Goal: Transaction & Acquisition: Subscribe to service/newsletter

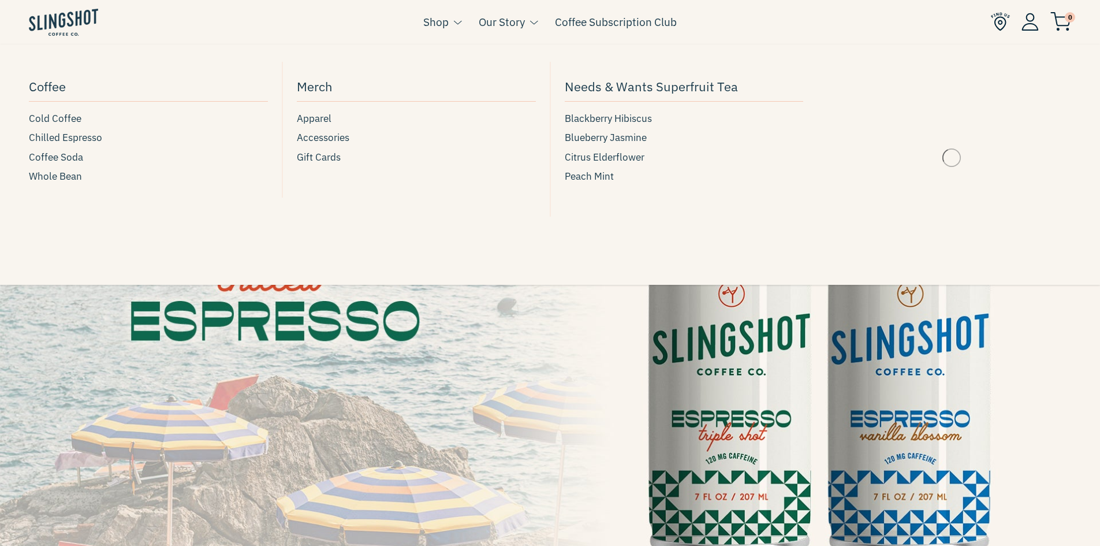
click at [458, 29] on button at bounding box center [455, 22] width 13 height 15
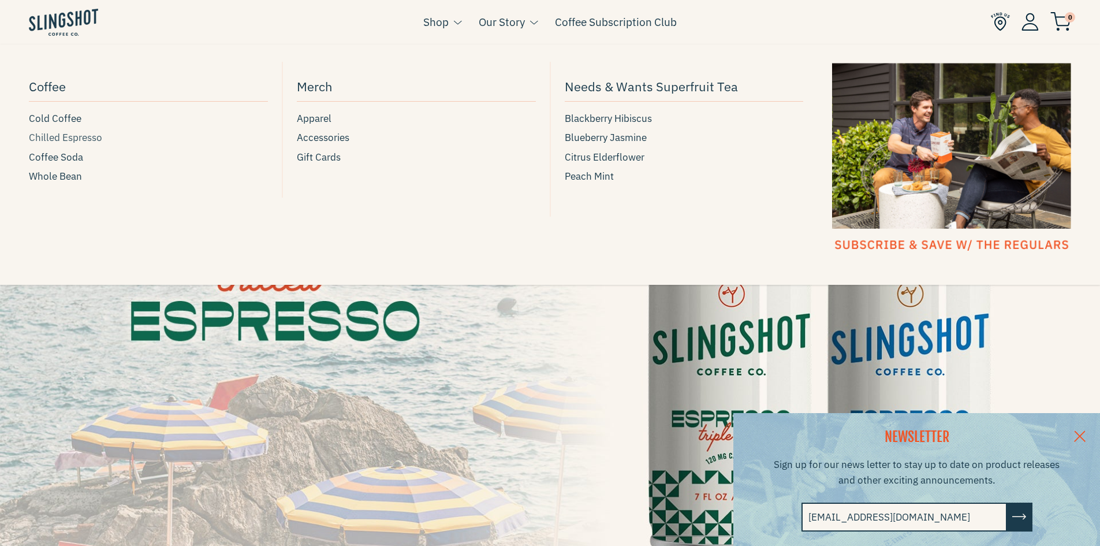
click at [75, 135] on span "Chilled Espresso" at bounding box center [65, 138] width 73 height 16
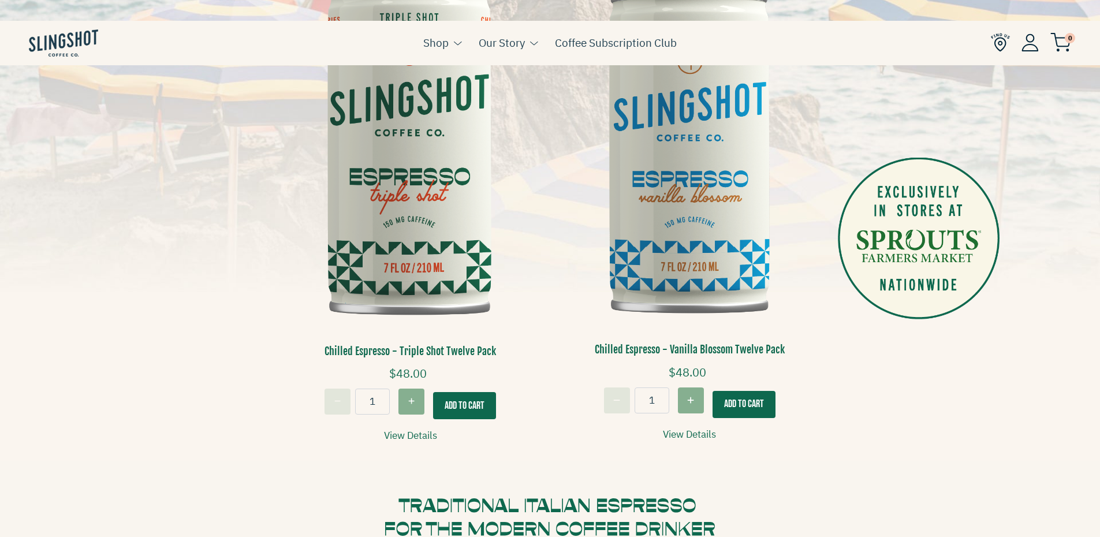
scroll to position [347, 0]
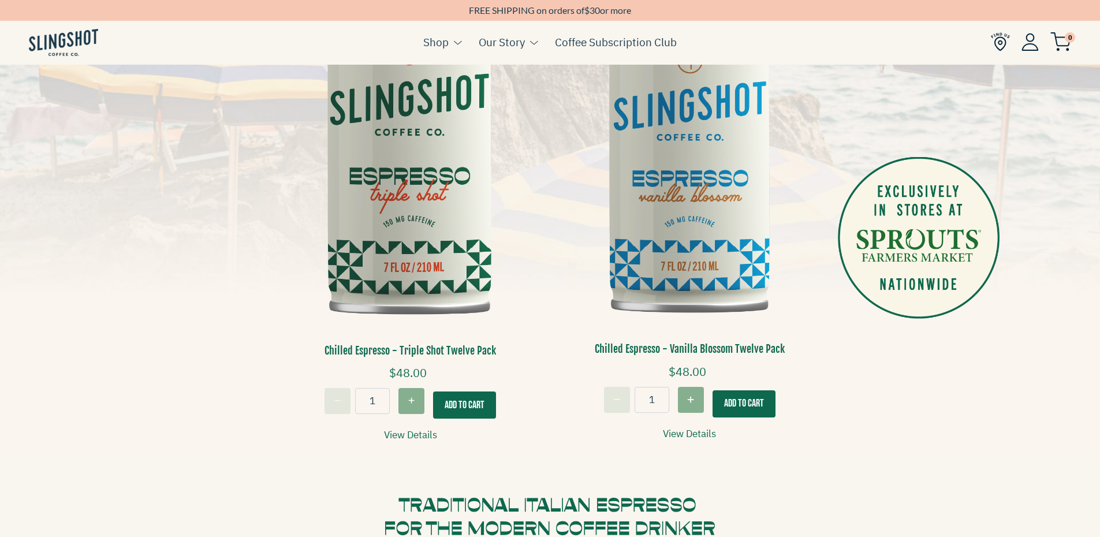
click at [493, 403] on button "Add To Cart" at bounding box center [464, 405] width 63 height 27
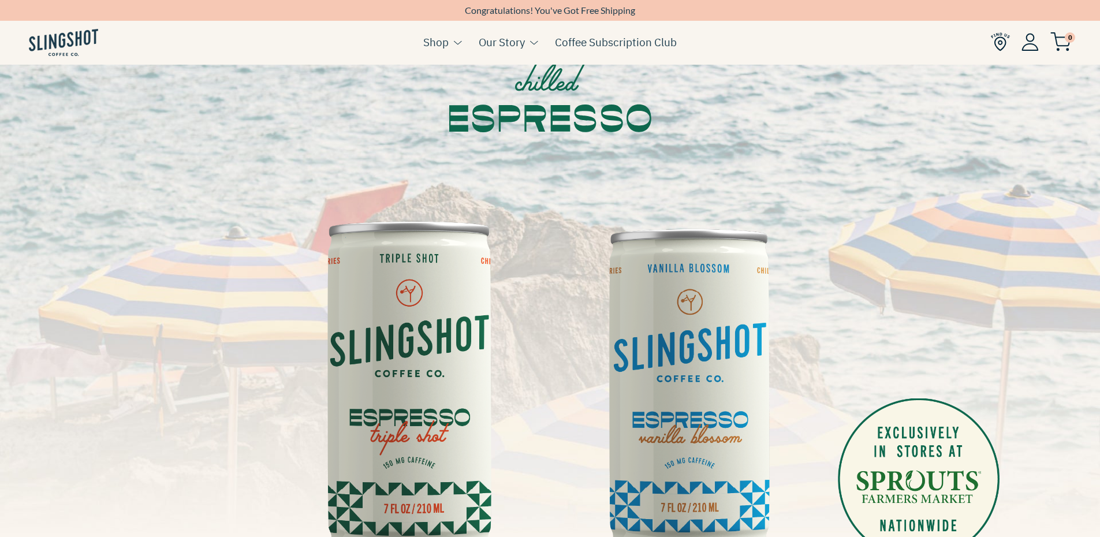
scroll to position [0, 0]
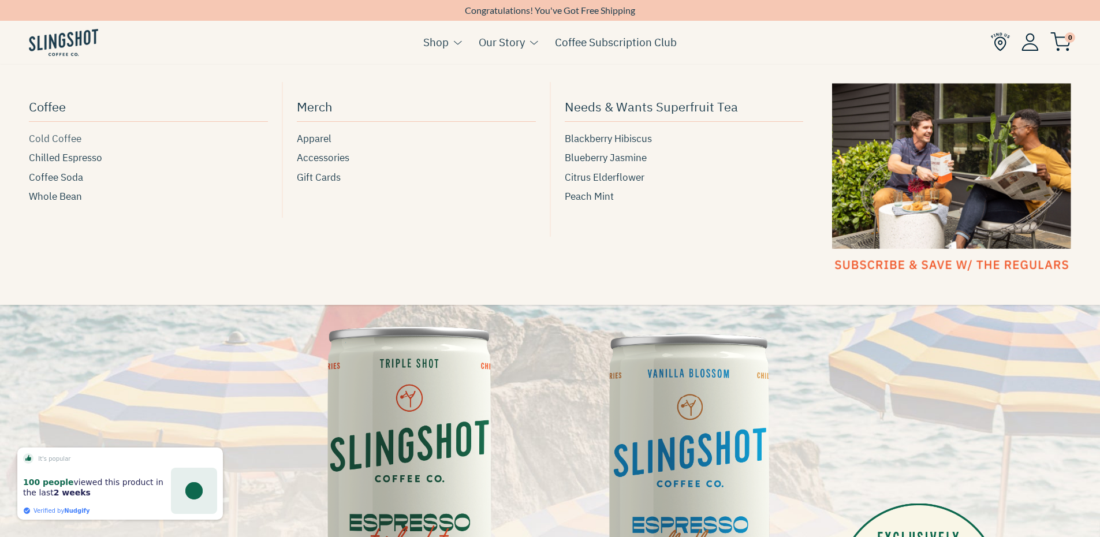
click at [68, 141] on span "Cold Coffee" at bounding box center [55, 139] width 53 height 16
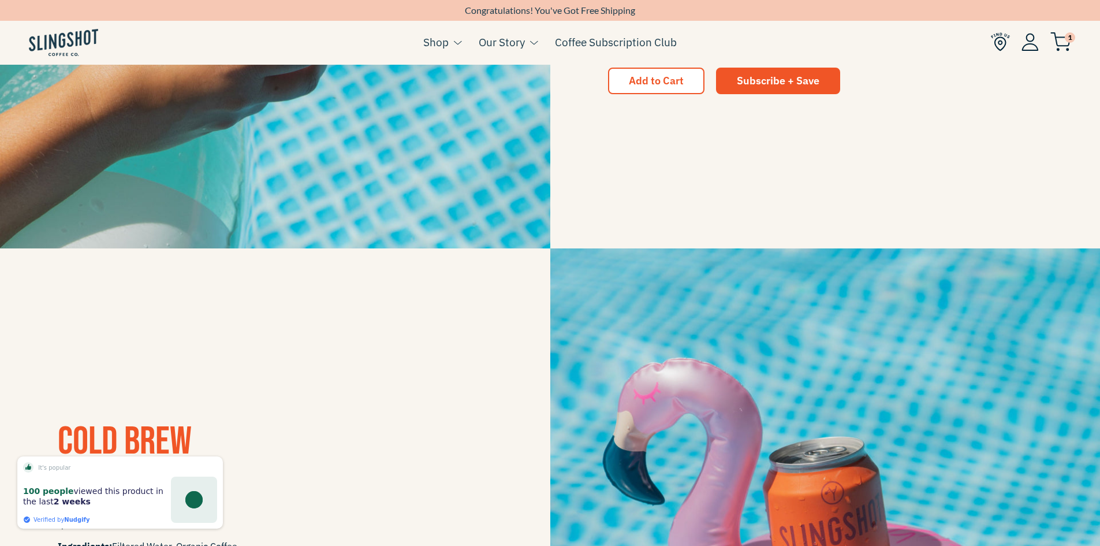
scroll to position [1040, 0]
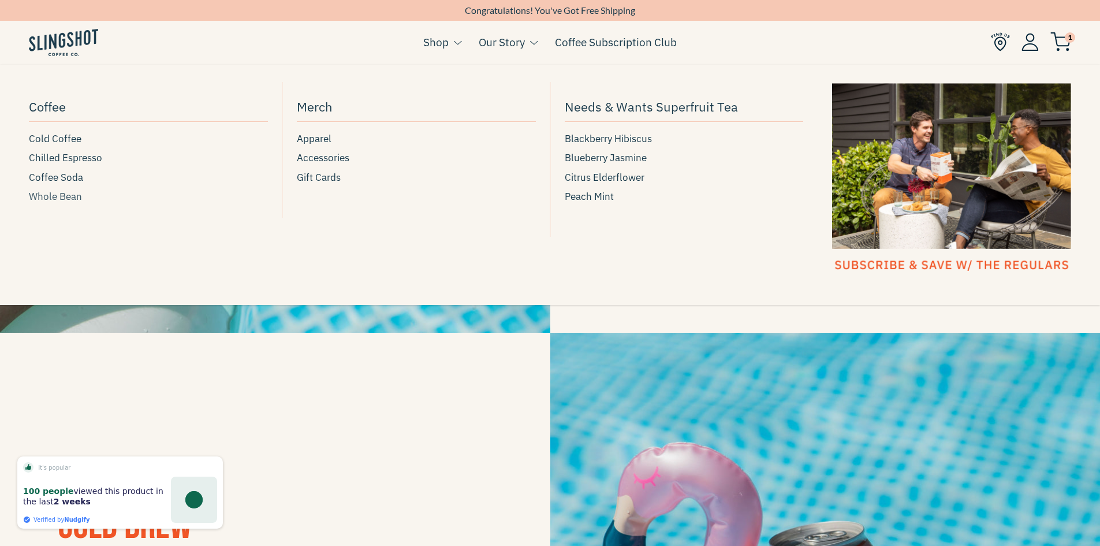
click at [66, 198] on span "Whole Bean" at bounding box center [55, 197] width 53 height 16
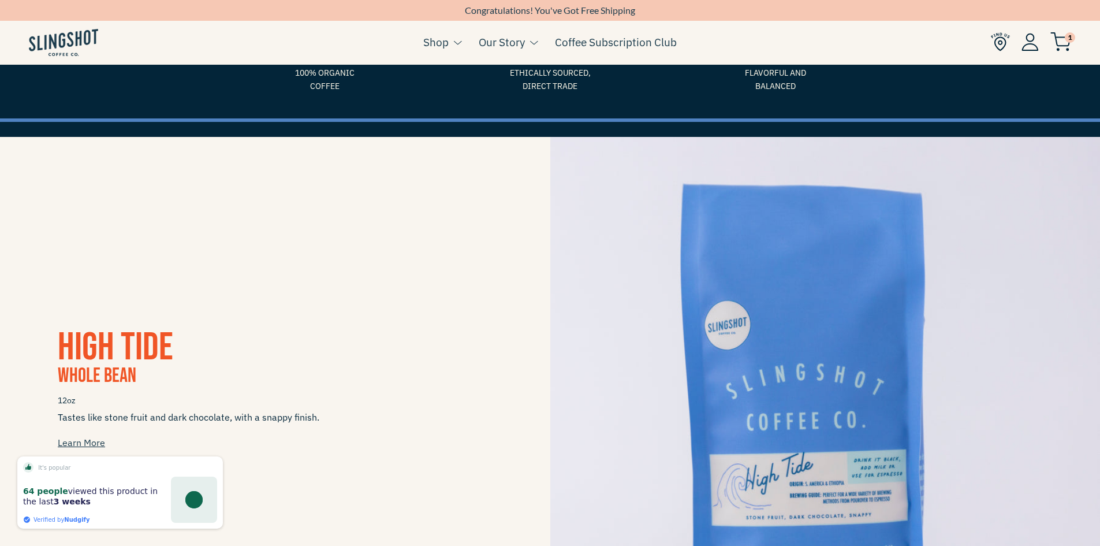
scroll to position [116, 0]
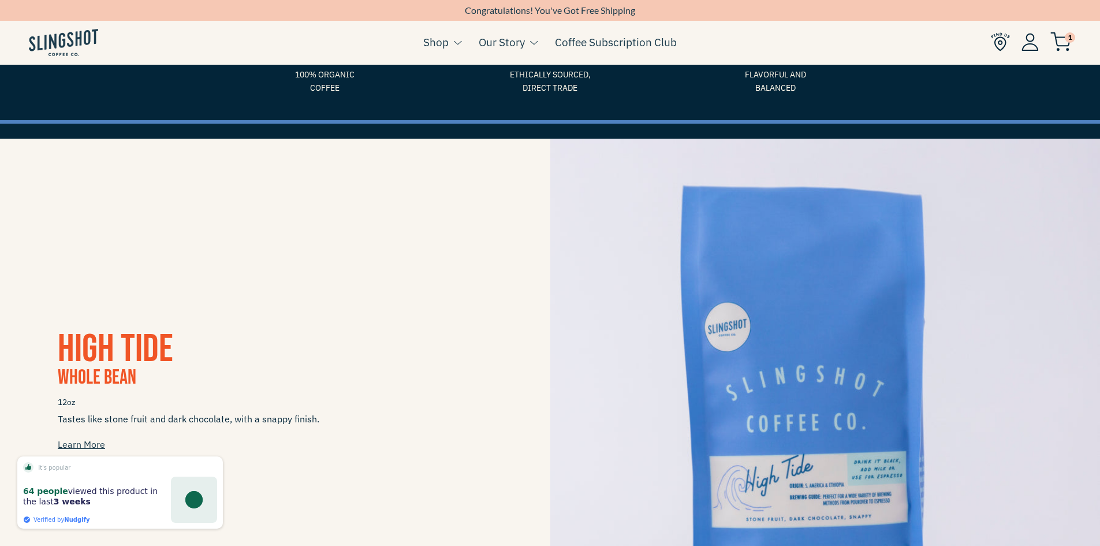
click at [1063, 48] on img at bounding box center [1061, 41] width 21 height 19
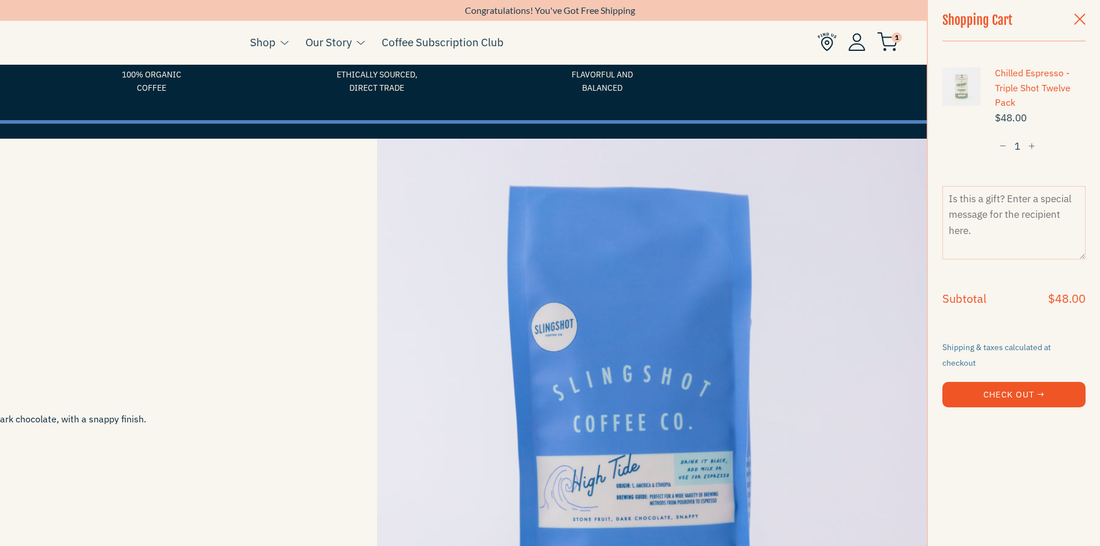
click at [1060, 383] on button "Check Out →" at bounding box center [1014, 394] width 143 height 25
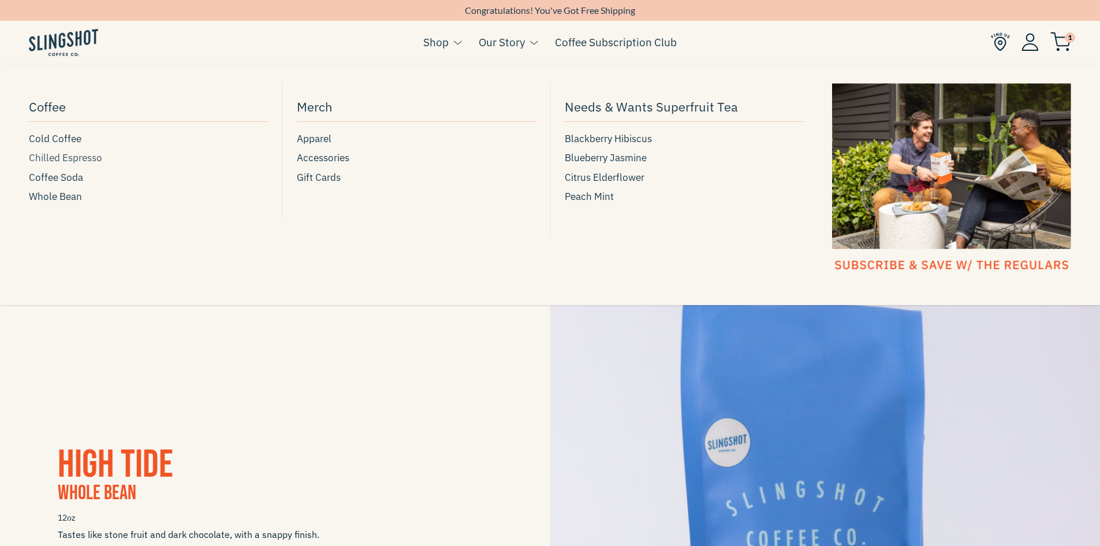
click at [73, 158] on span "Chilled Espresso" at bounding box center [65, 158] width 73 height 16
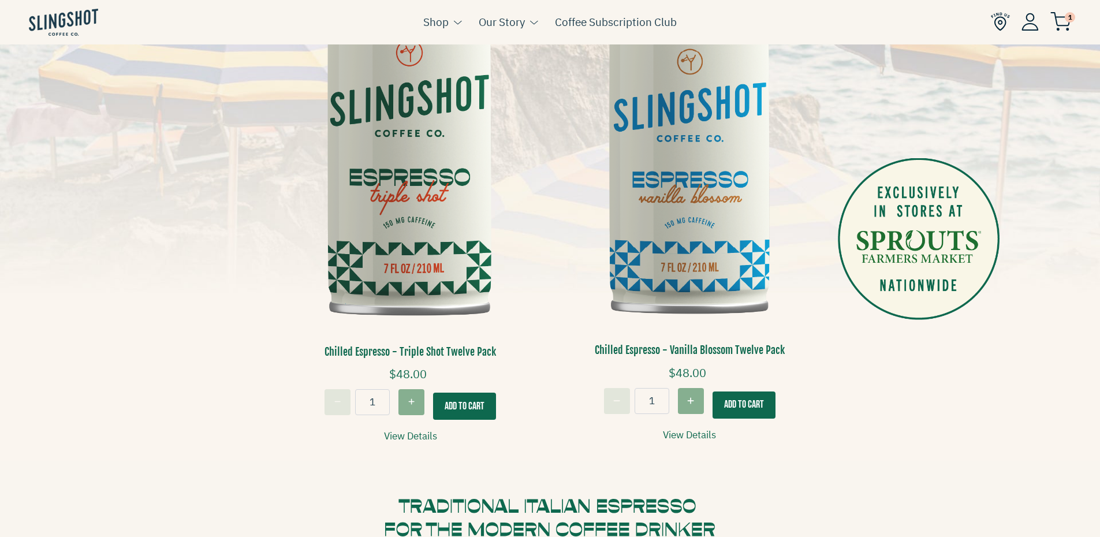
scroll to position [347, 0]
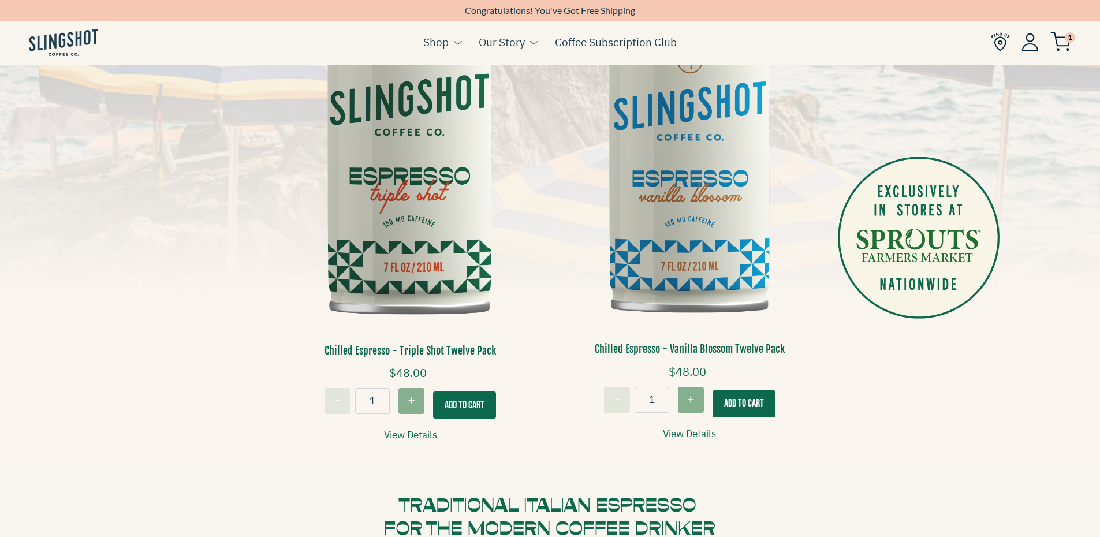
click at [442, 236] on img at bounding box center [411, 148] width 262 height 395
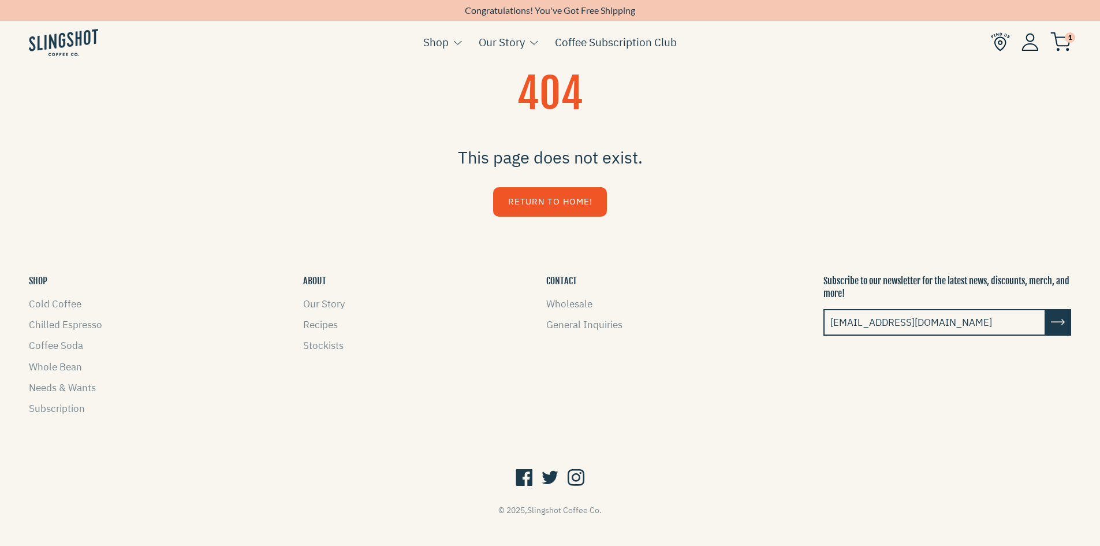
click at [578, 200] on link "Return to Home!" at bounding box center [550, 201] width 114 height 29
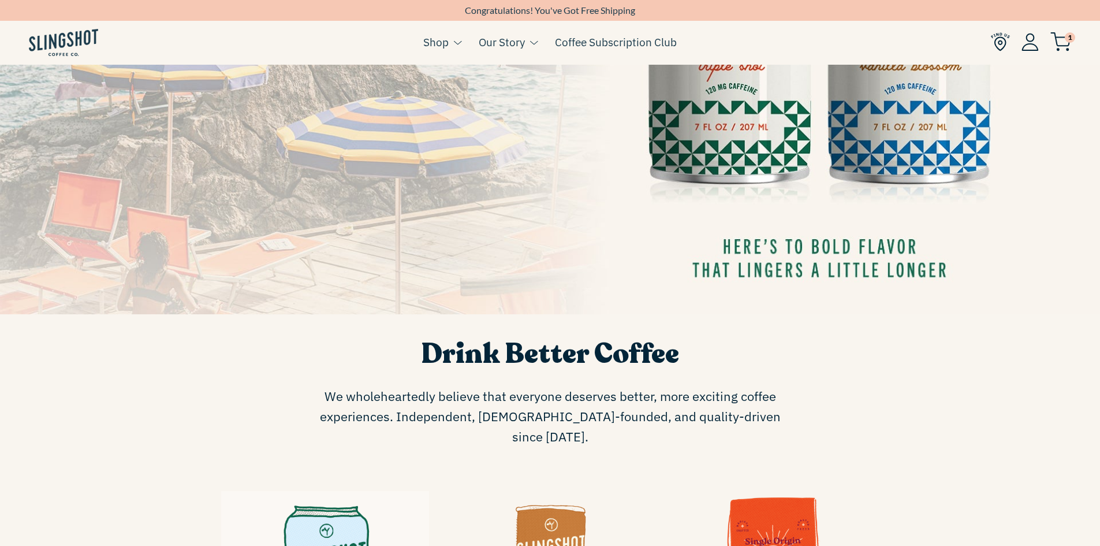
scroll to position [173, 0]
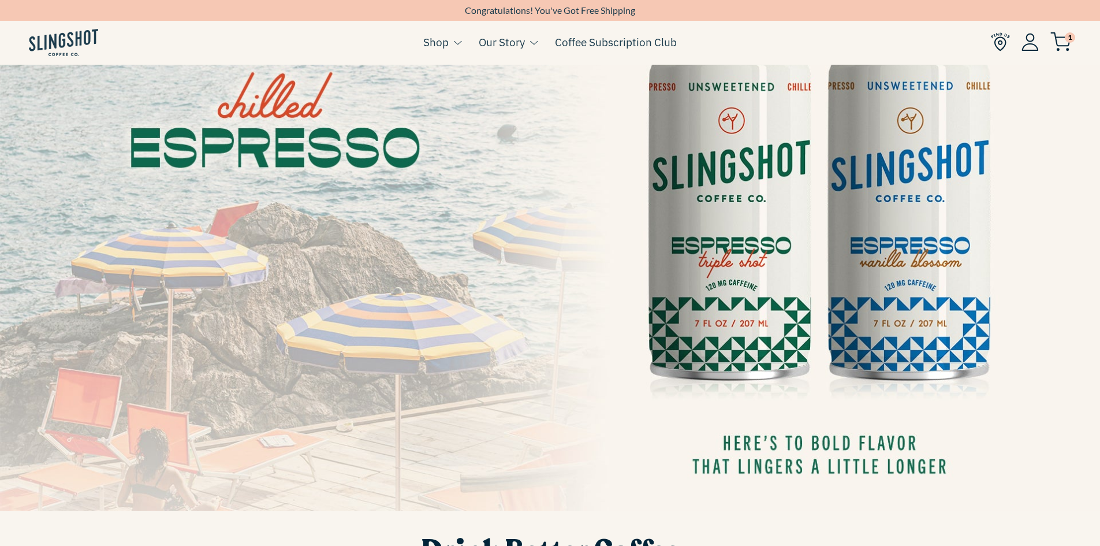
click at [713, 206] on img at bounding box center [550, 200] width 1100 height 619
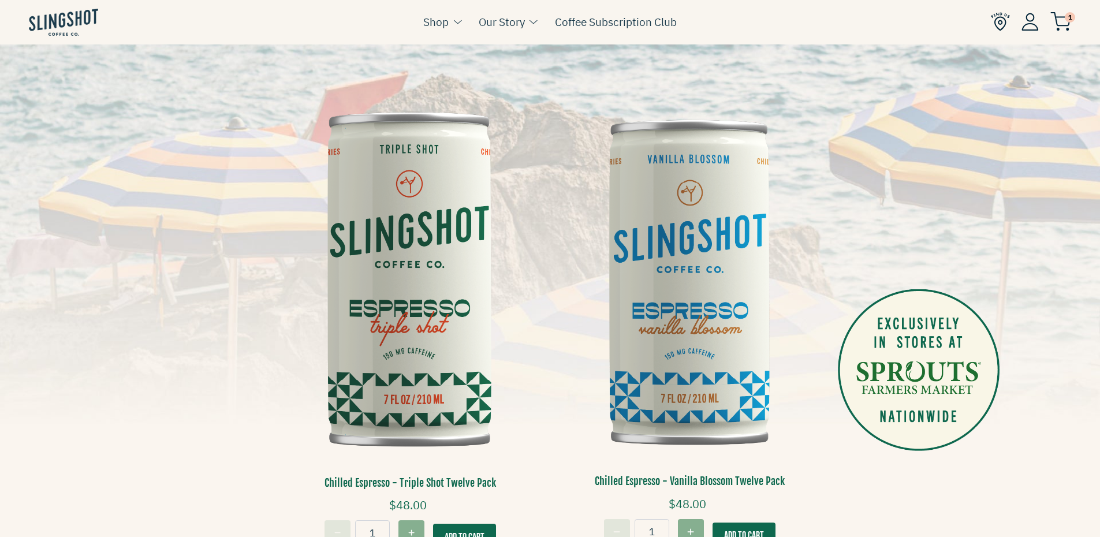
scroll to position [404, 0]
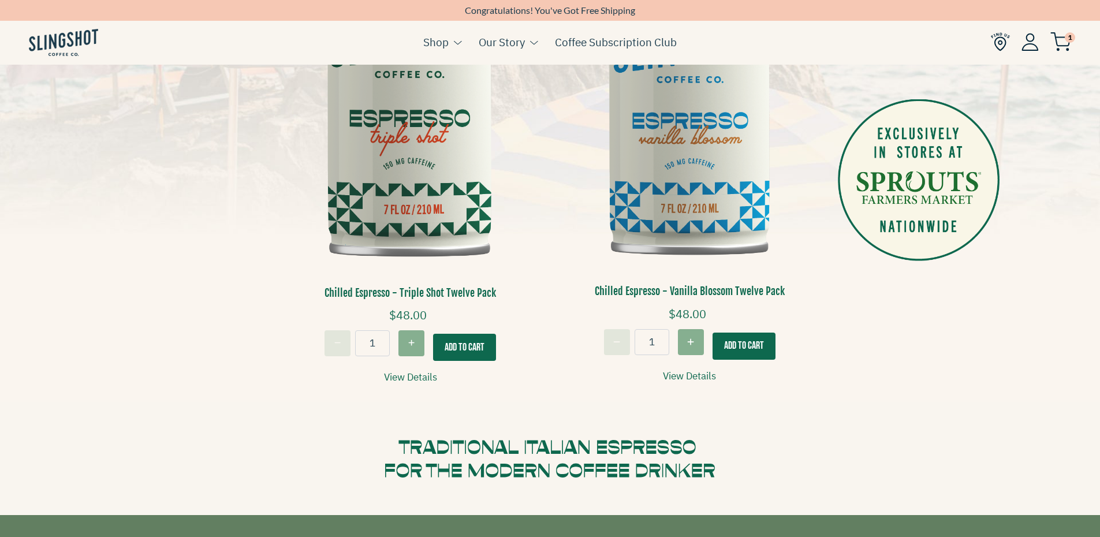
click at [430, 162] on img at bounding box center [411, 91] width 262 height 395
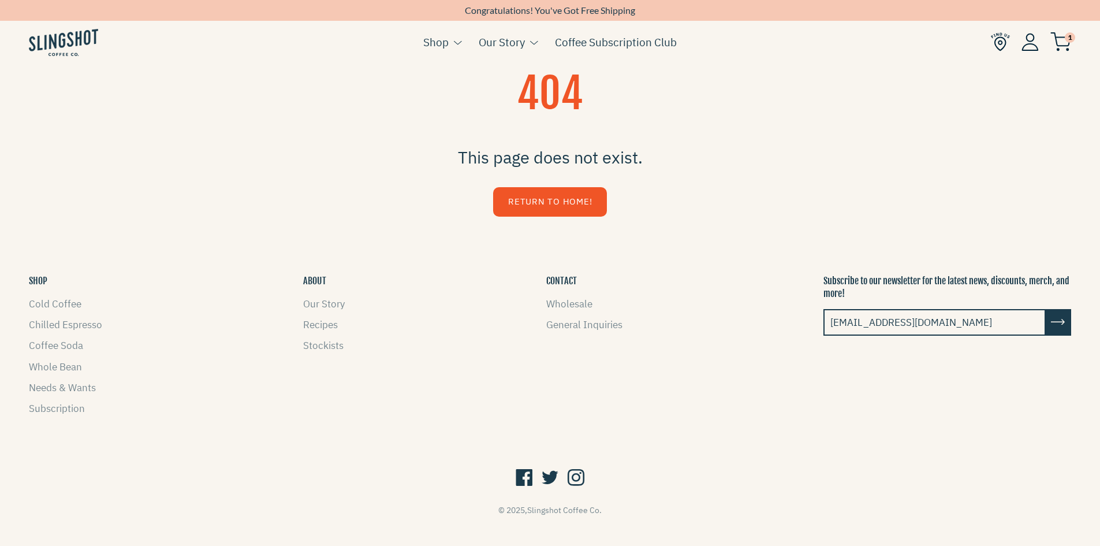
click at [1064, 42] on img at bounding box center [1061, 41] width 21 height 19
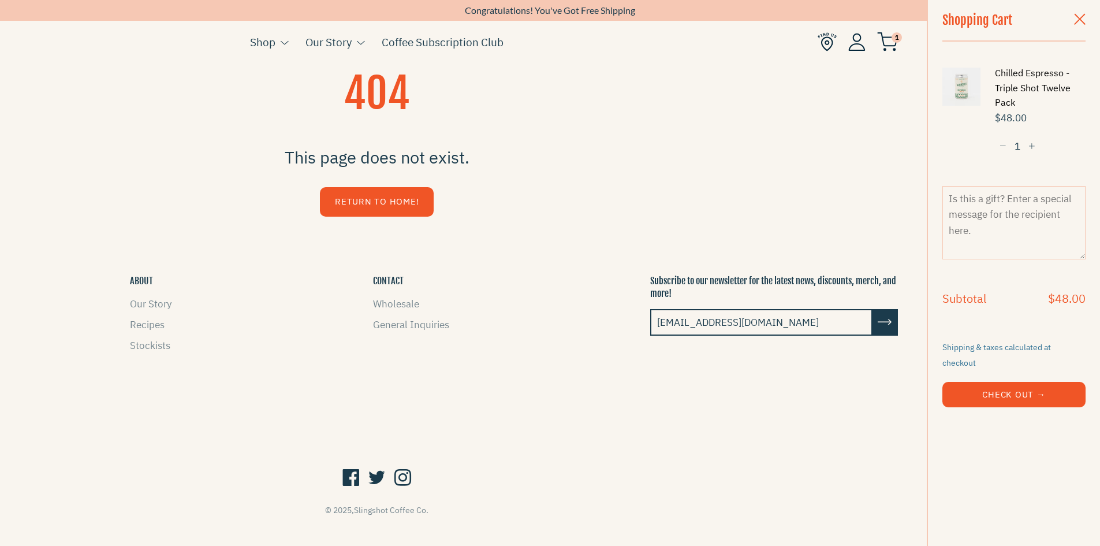
click at [1006, 76] on link "Chilled Espresso - Triple Shot Twelve Pack" at bounding box center [1040, 88] width 91 height 44
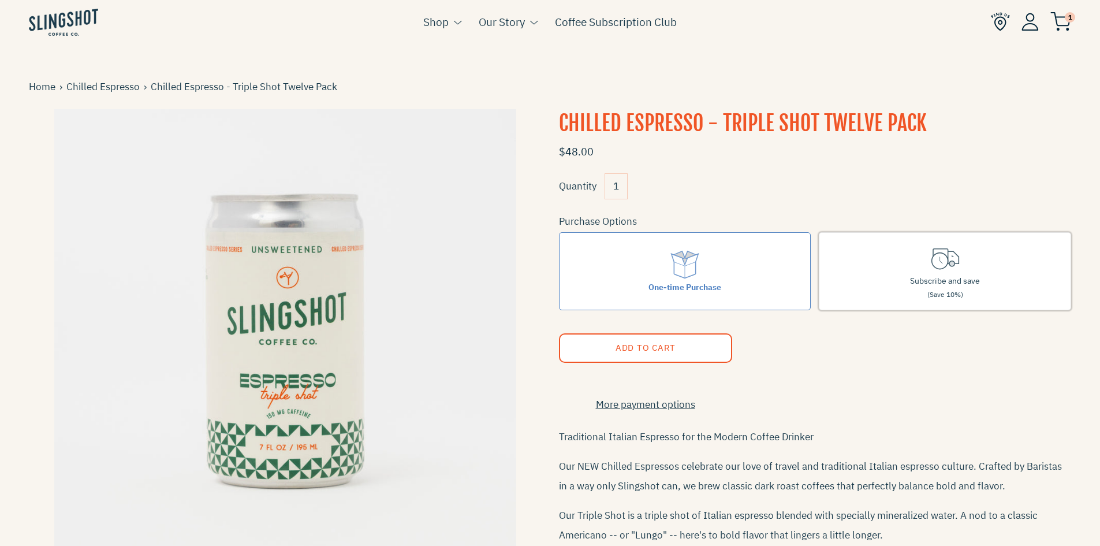
click at [1002, 290] on label "Subscribe and save (Save 10%)" at bounding box center [945, 271] width 252 height 78
click at [0, 0] on input "Subscribe and save (Save 10%)" at bounding box center [0, 0] width 0 height 0
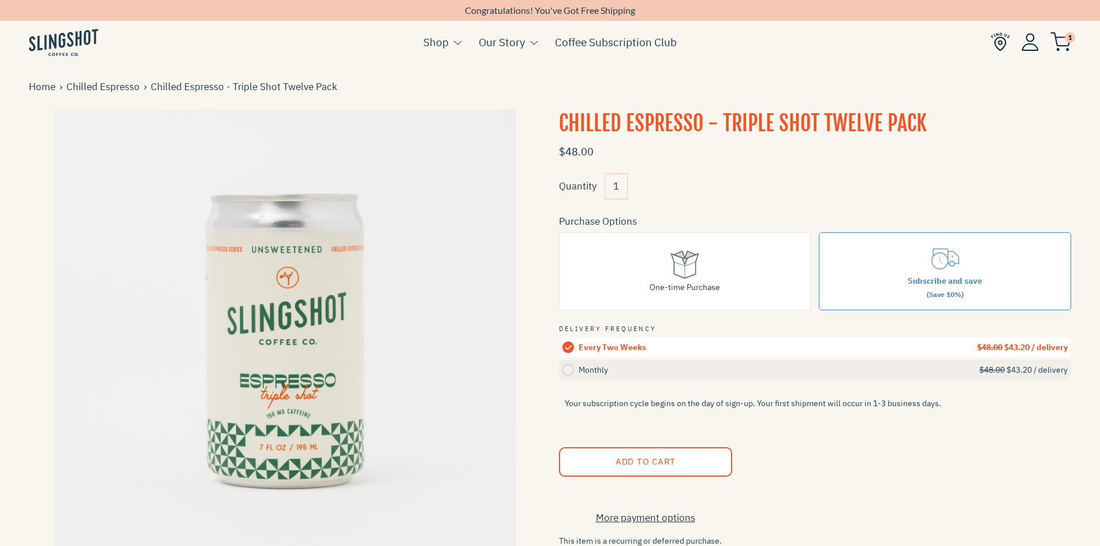
click at [695, 370] on div "Monthly" at bounding box center [779, 369] width 401 height 13
click at [0, 0] on input "Monthly $48.00 $43.20 / delivery" at bounding box center [0, 0] width 0 height 0
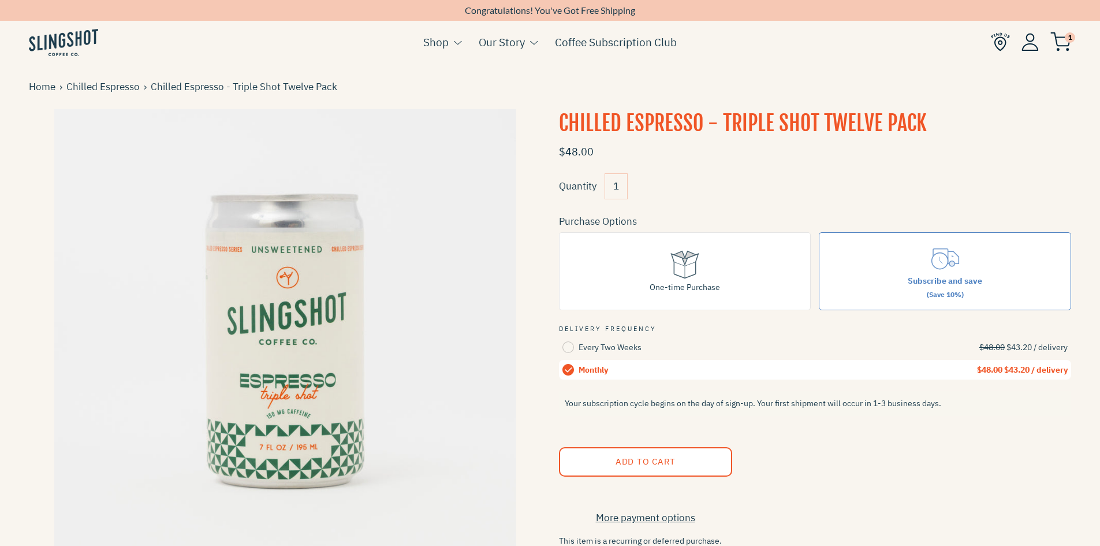
click at [561, 498] on shop-pay-wallet-button at bounding box center [560, 492] width 2 height 13
